Goal: Task Accomplishment & Management: Manage account settings

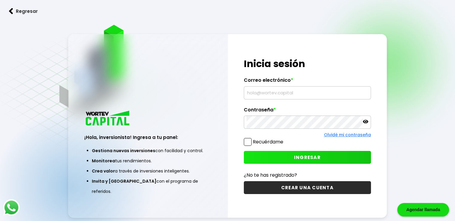
click at [287, 97] on input "text" at bounding box center [308, 92] width 122 height 13
type input "[EMAIL_ADDRESS][DOMAIN_NAME]"
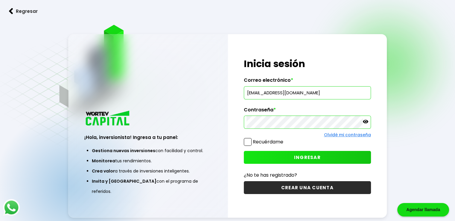
click at [329, 158] on button "INGRESAR" at bounding box center [307, 157] width 127 height 13
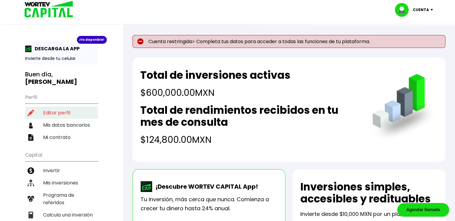
click at [54, 113] on li "Editar perfil" at bounding box center [61, 113] width 73 height 12
select select "Mujer"
select select "Bachillerato"
select select "MX"
select select "BBVA Bancomer"
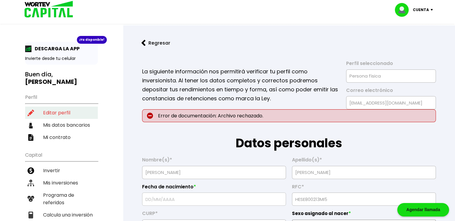
type input "[DATE]"
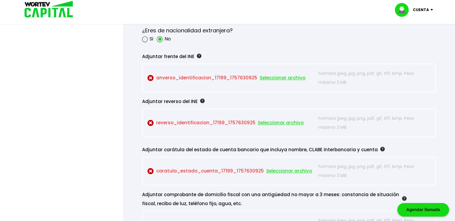
scroll to position [479, 0]
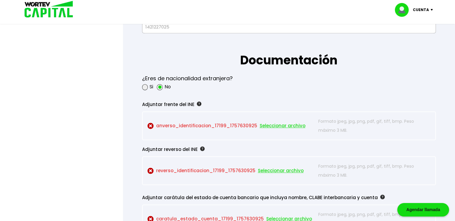
click at [274, 124] on span "Seleccionar archivo" at bounding box center [283, 125] width 46 height 9
click at [278, 124] on span "Seleccionar archivo" at bounding box center [283, 125] width 46 height 9
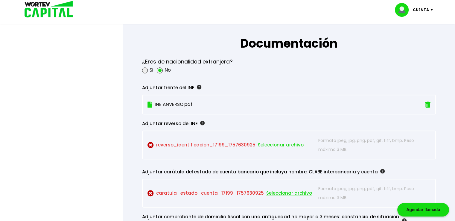
scroll to position [509, 0]
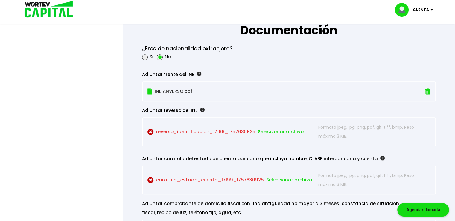
click at [273, 131] on span "Seleccionar archivo" at bounding box center [281, 131] width 46 height 9
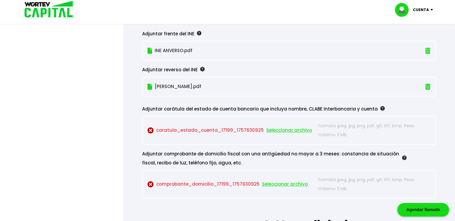
scroll to position [568, 0]
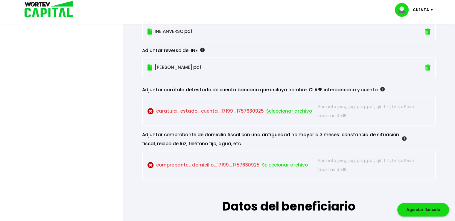
click at [282, 109] on span "Seleccionar archivo" at bounding box center [289, 111] width 46 height 9
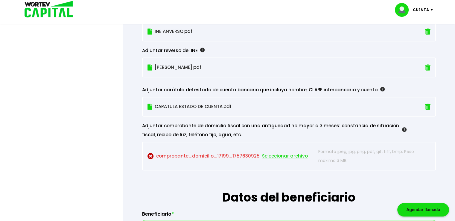
scroll to position [598, 0]
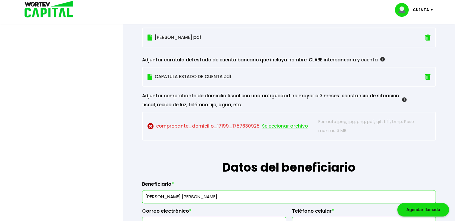
click at [280, 126] on span "Seleccionar archivo" at bounding box center [285, 125] width 46 height 9
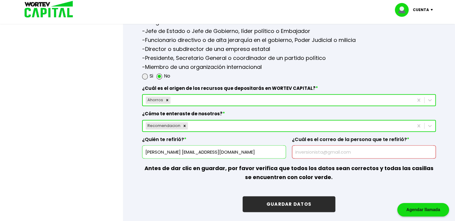
scroll to position [838, 0]
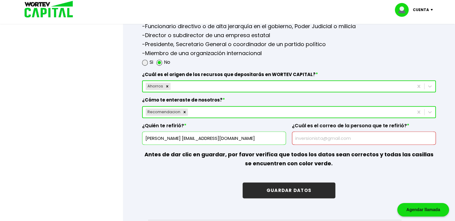
drag, startPoint x: 209, startPoint y: 135, endPoint x: 276, endPoint y: 137, distance: 66.7
click at [276, 137] on input "[PERSON_NAME] [EMAIL_ADDRESS][DOMAIN_NAME]" at bounding box center [214, 138] width 139 height 13
type input "[PERSON_NAME]"
click at [351, 135] on input "text" at bounding box center [364, 138] width 139 height 13
paste input "[EMAIL_ADDRESS][DOMAIN_NAME]"
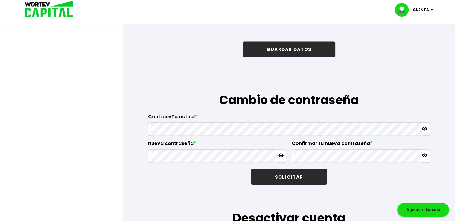
scroll to position [918, 0]
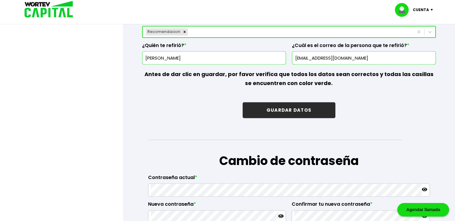
type input "[EMAIL_ADDRESS][DOMAIN_NAME]"
click at [293, 106] on button "GUARDAR DATOS" at bounding box center [289, 110] width 93 height 16
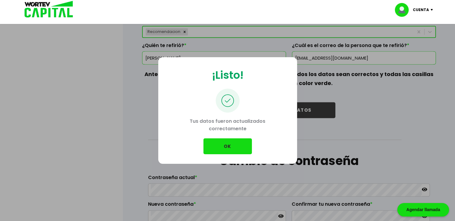
click at [223, 145] on button "OK" at bounding box center [227, 146] width 48 height 16
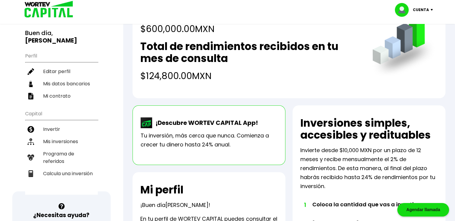
scroll to position [25, 0]
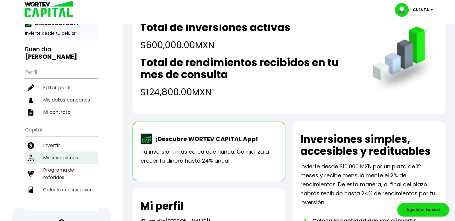
click at [51, 156] on li "Mis inversiones" at bounding box center [61, 157] width 73 height 12
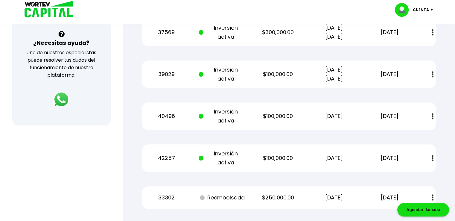
scroll to position [183, 0]
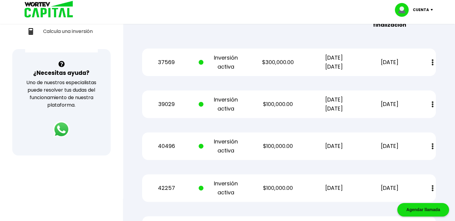
click at [434, 59] on button at bounding box center [432, 62] width 8 height 13
click at [419, 79] on img at bounding box center [419, 79] width 5 height 6
click at [433, 105] on img at bounding box center [433, 104] width 2 height 6
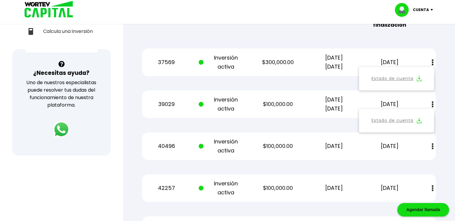
click at [418, 120] on img at bounding box center [419, 121] width 5 height 6
click at [431, 144] on button at bounding box center [432, 146] width 8 height 13
click at [420, 161] on img at bounding box center [419, 162] width 5 height 6
click at [433, 187] on img at bounding box center [433, 188] width 2 height 6
click at [393, 202] on link "Estado de cuenta" at bounding box center [393, 203] width 42 height 7
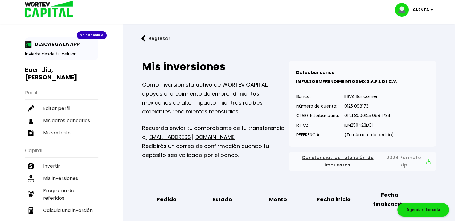
scroll to position [0, 0]
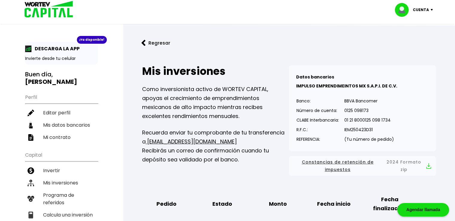
click at [422, 7] on p "Cuenta" at bounding box center [421, 9] width 16 height 9
click at [416, 40] on li "Cerrar sesión" at bounding box center [415, 40] width 48 height 12
